Goal: Task Accomplishment & Management: Use online tool/utility

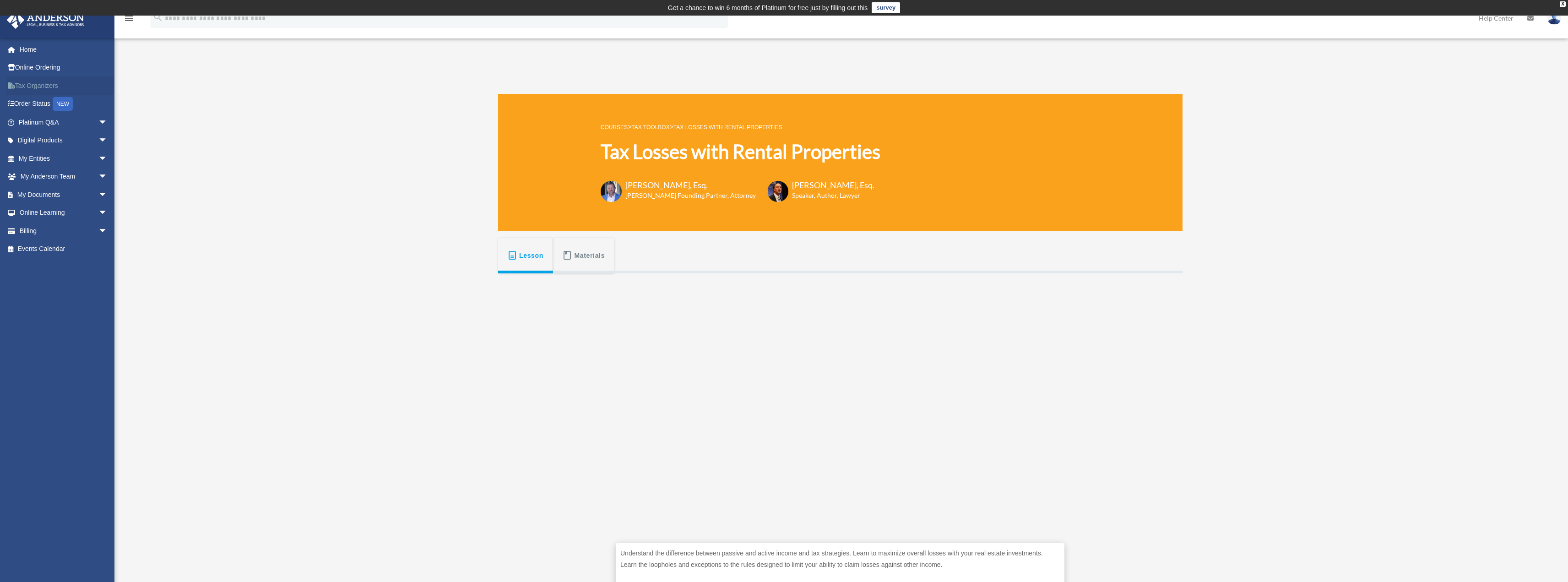
click at [38, 87] on link "Tax Organizers" at bounding box center [64, 86] width 115 height 18
click at [77, 196] on link "My Documents arrow_drop_down" at bounding box center [64, 195] width 115 height 18
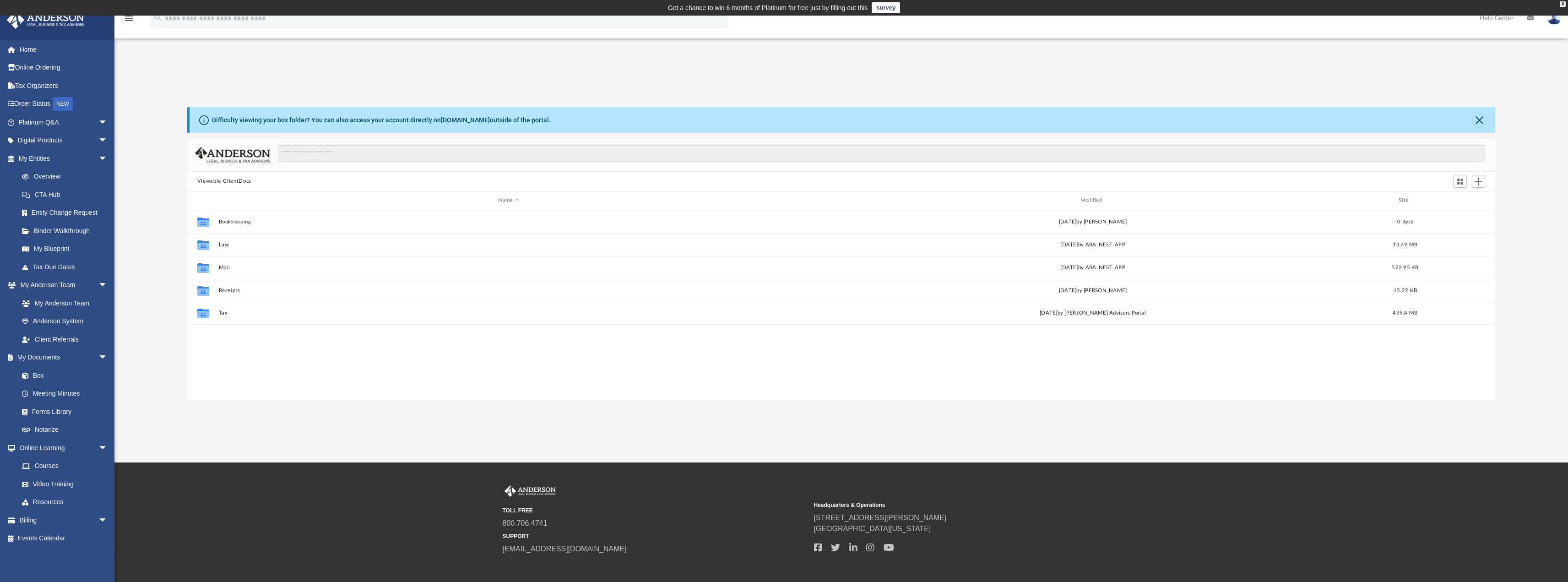
scroll to position [202, 1301]
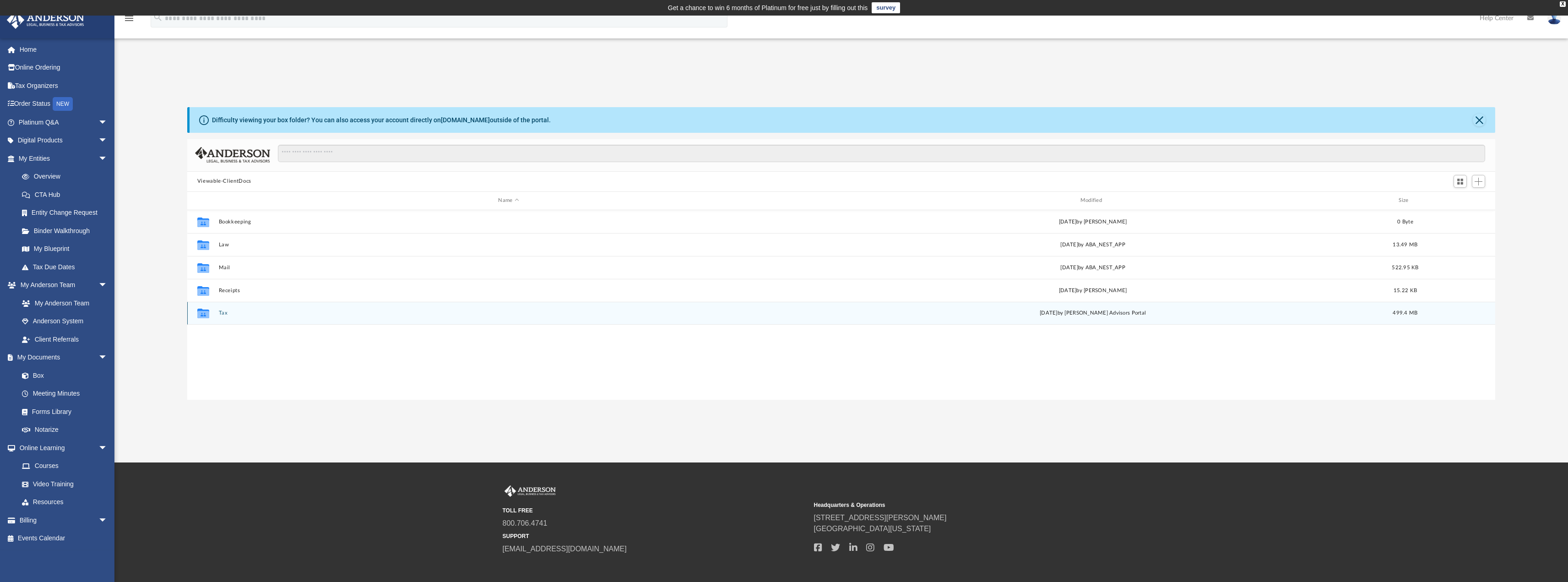
click at [221, 311] on button "Tax" at bounding box center [508, 313] width 580 height 6
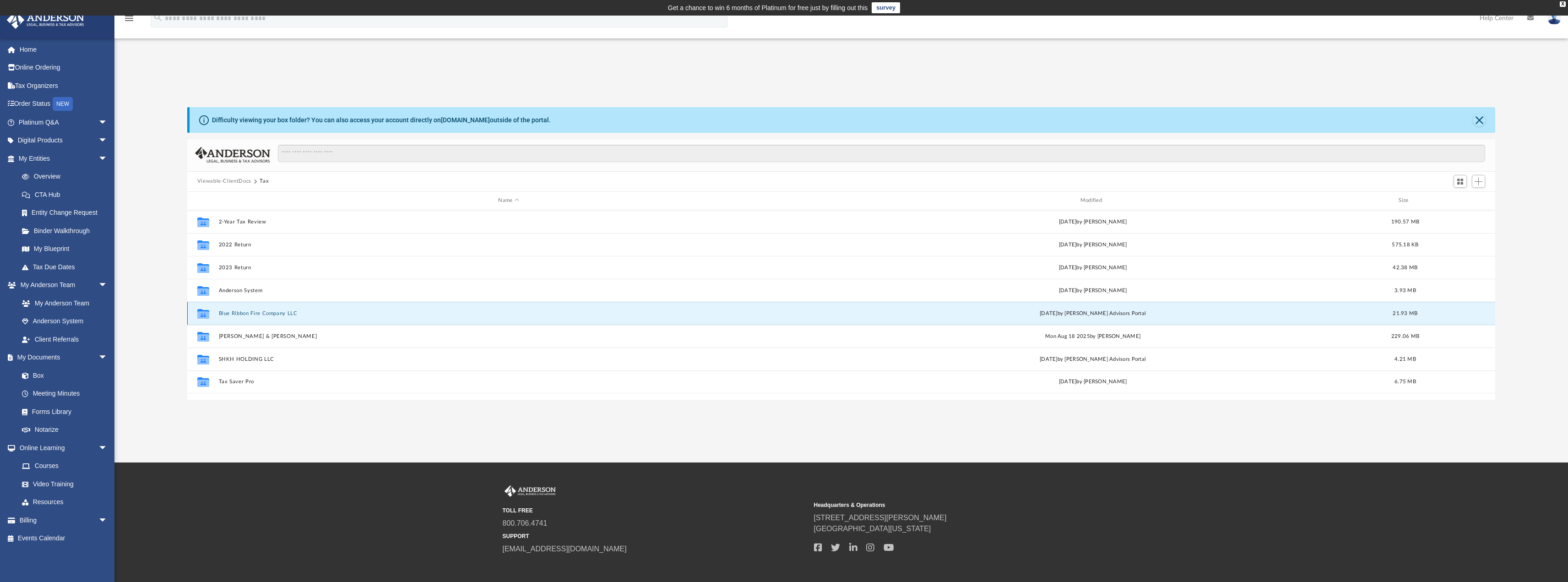
click at [254, 315] on button "Blue Ribbon Fire Company LLC" at bounding box center [508, 313] width 580 height 6
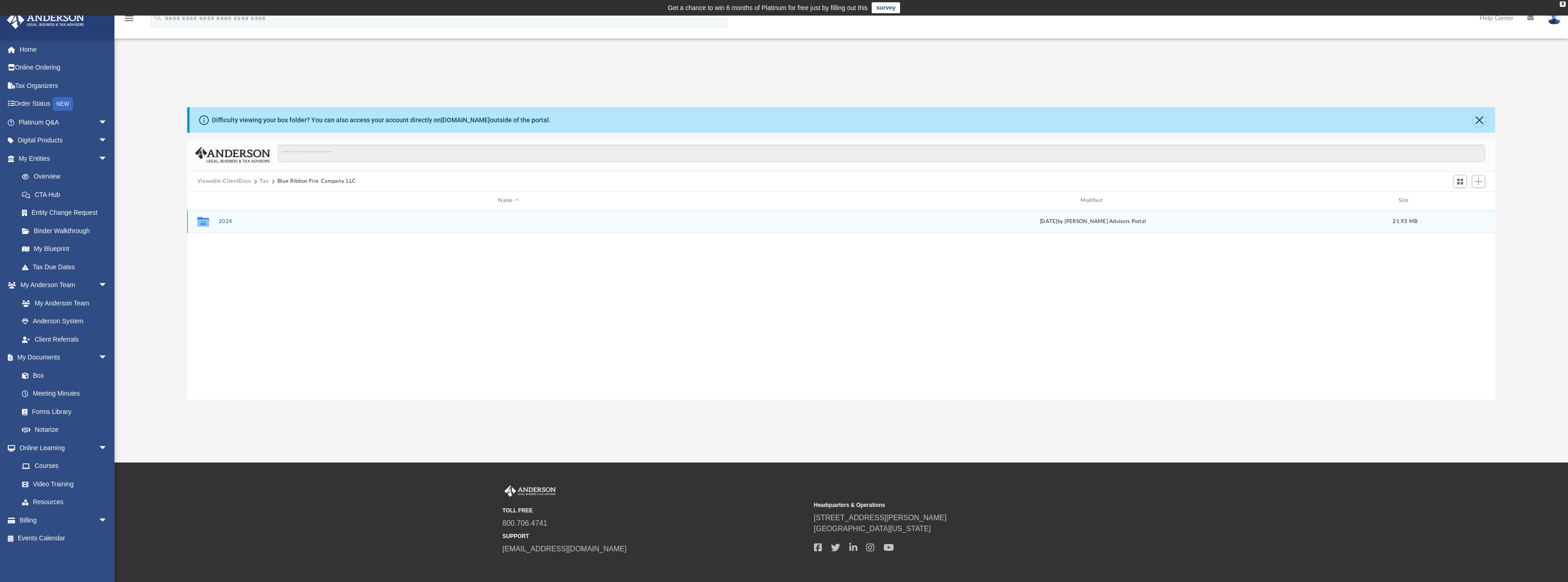
click at [228, 220] on button "2024" at bounding box center [508, 222] width 580 height 6
click at [240, 221] on button "Digital Tax Organizer" at bounding box center [508, 222] width 580 height 6
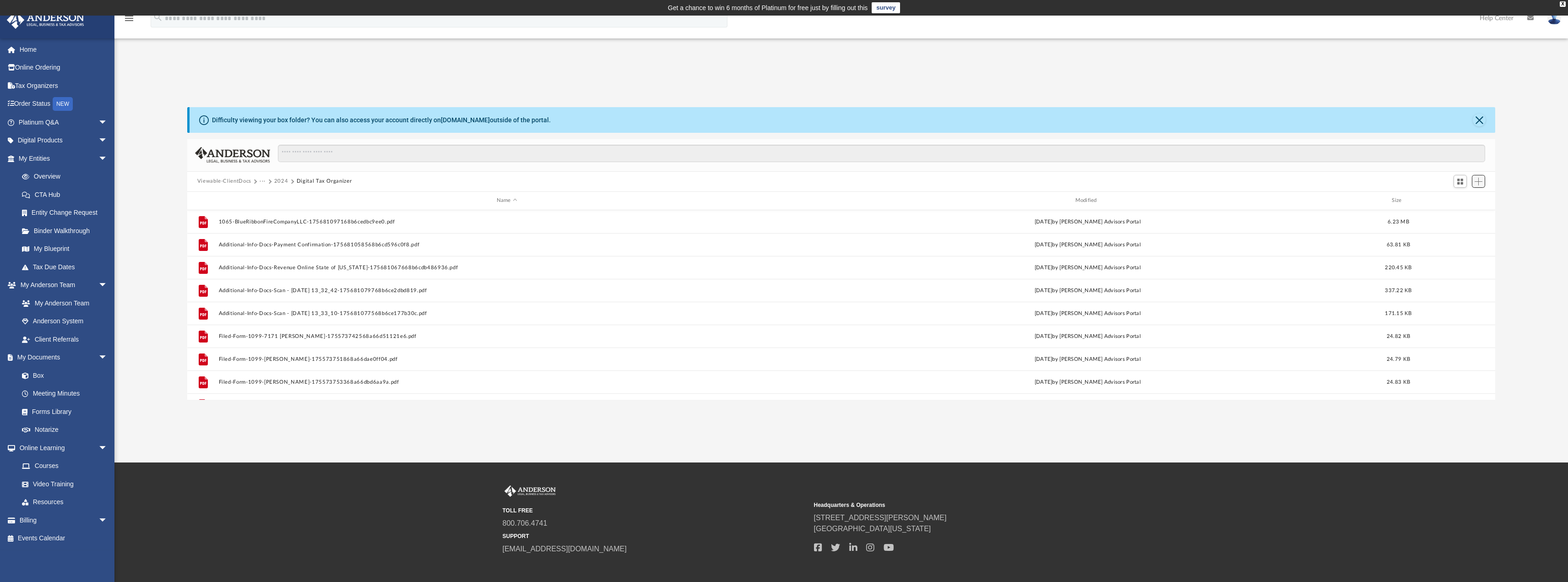
click at [1482, 181] on span "Add" at bounding box center [1479, 181] width 8 height 8
click at [1465, 202] on li "Upload" at bounding box center [1465, 200] width 29 height 10
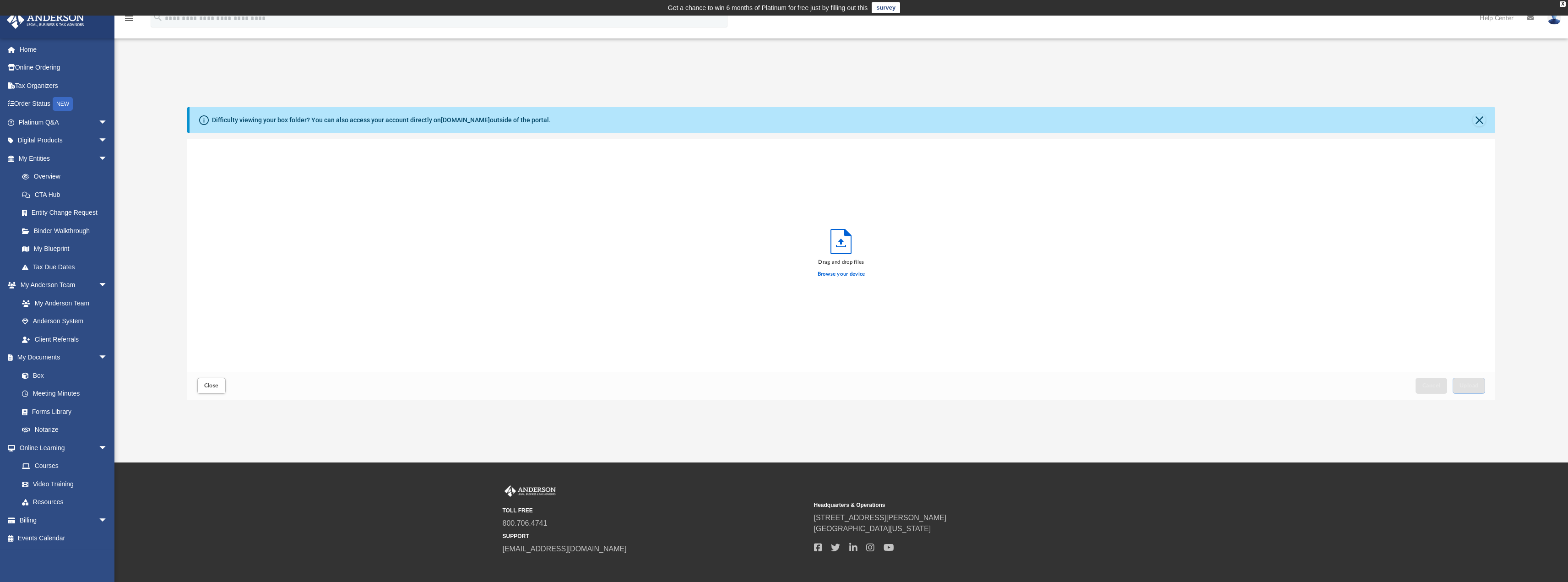
scroll to position [225, 1301]
click at [1471, 385] on span "Upload" at bounding box center [1469, 385] width 19 height 5
